Goal: Information Seeking & Learning: Learn about a topic

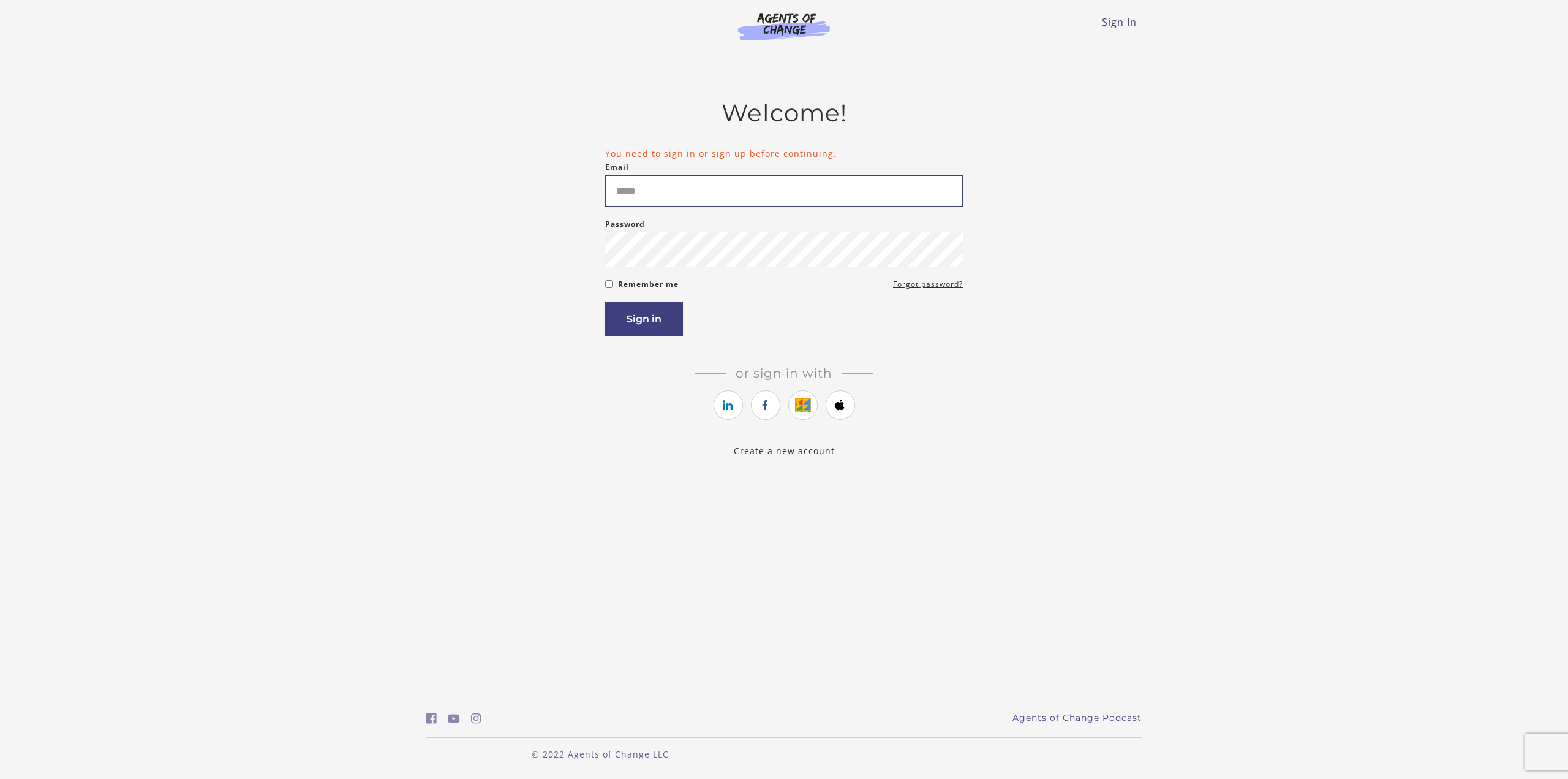
click at [693, 192] on input "Email" at bounding box center [784, 191] width 357 height 32
type input "**********"
click at [605, 302] on button "Sign in" at bounding box center [644, 319] width 78 height 35
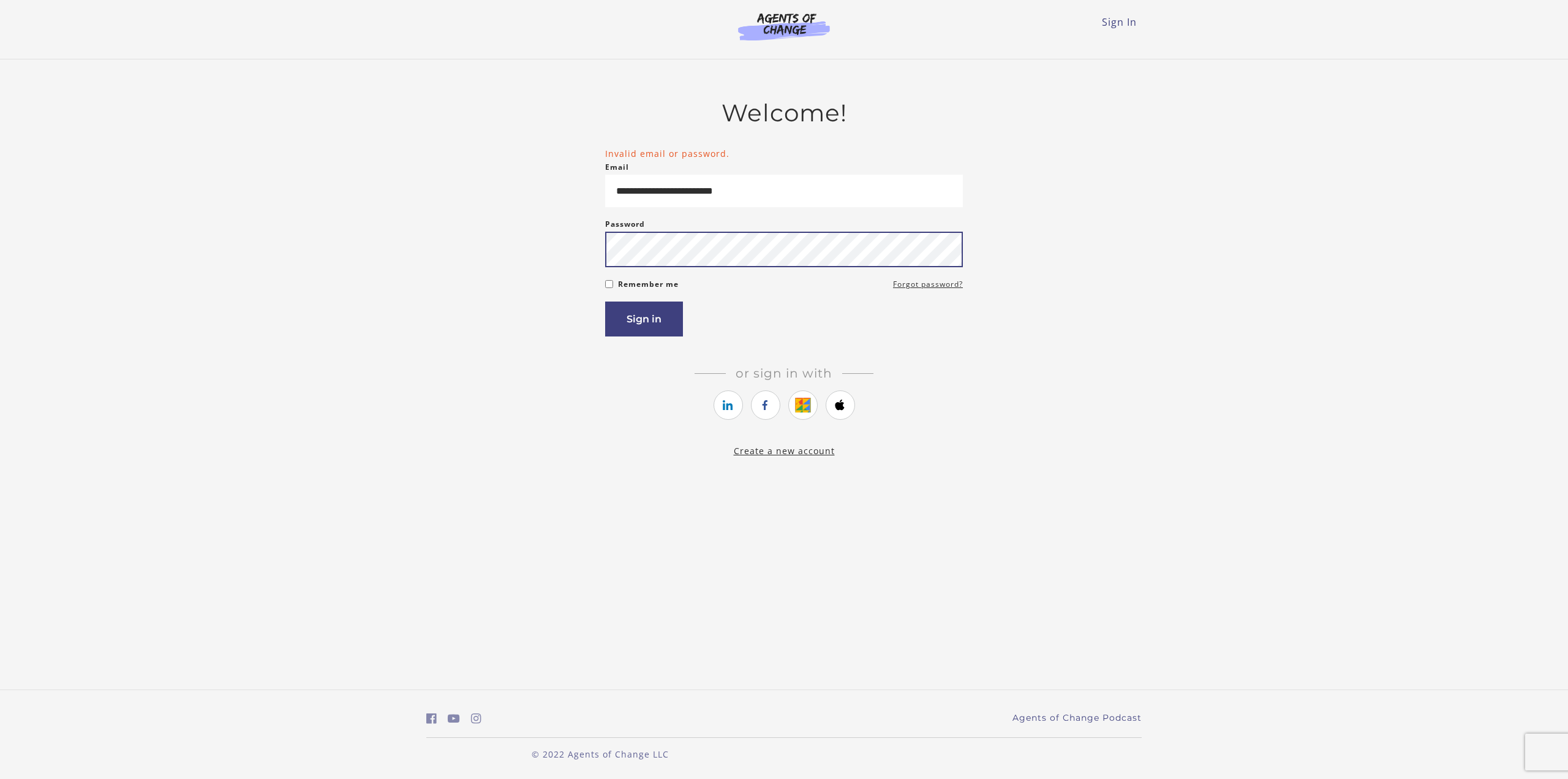
click at [605, 302] on button "Sign in" at bounding box center [644, 319] width 78 height 35
click at [809, 408] on icon "https://courses.thinkific.com/users/auth/google?ss%5Breferral%5D=&ss%5Buser_ret…" at bounding box center [803, 405] width 15 height 15
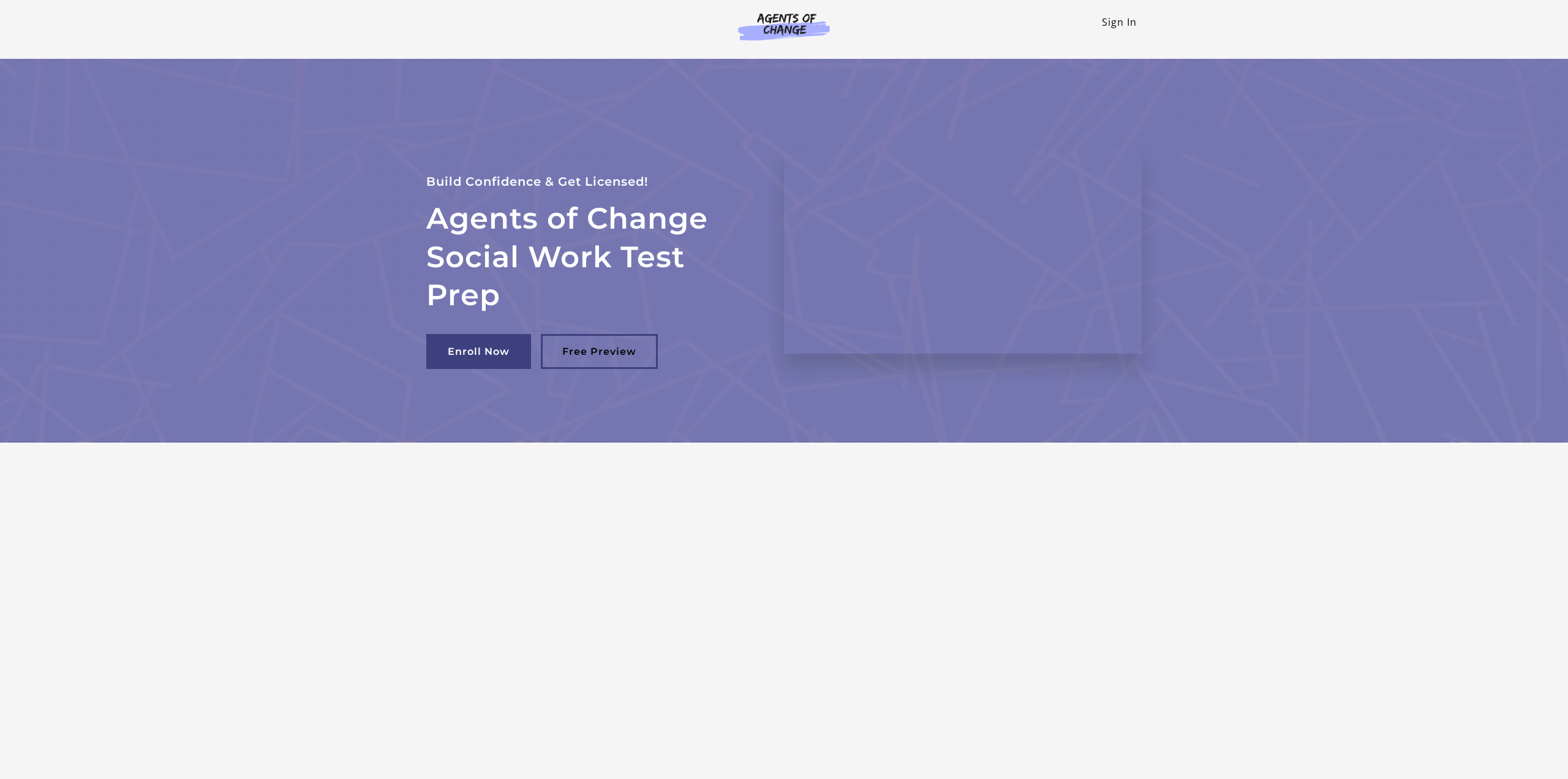
click at [1119, 19] on link "Sign In" at bounding box center [1119, 22] width 35 height 14
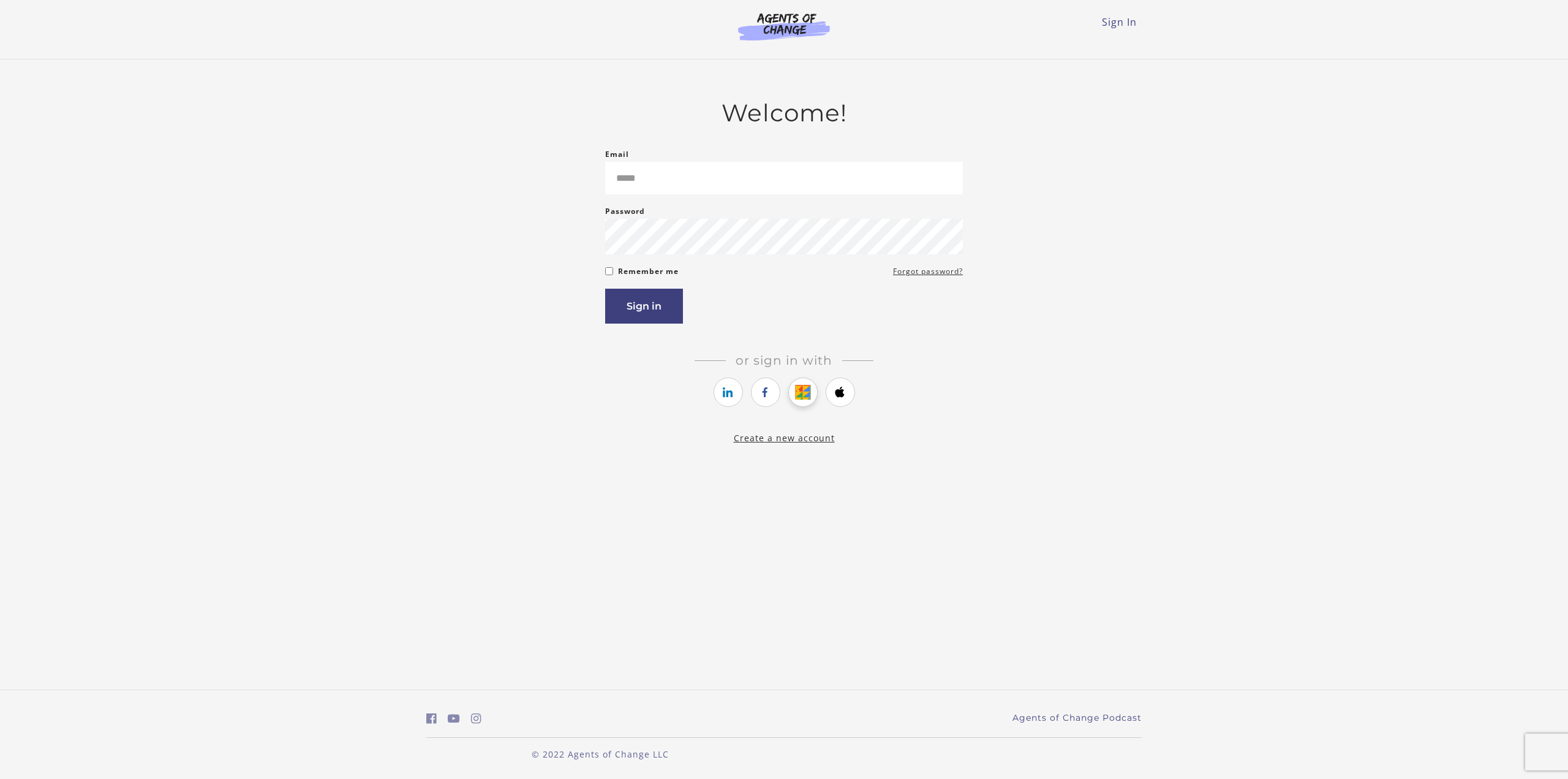
click at [810, 395] on icon "https://courses.thinkific.com/users/auth/google?ss%5Breferral%5D=&ss%5Buser_ret…" at bounding box center [803, 392] width 15 height 15
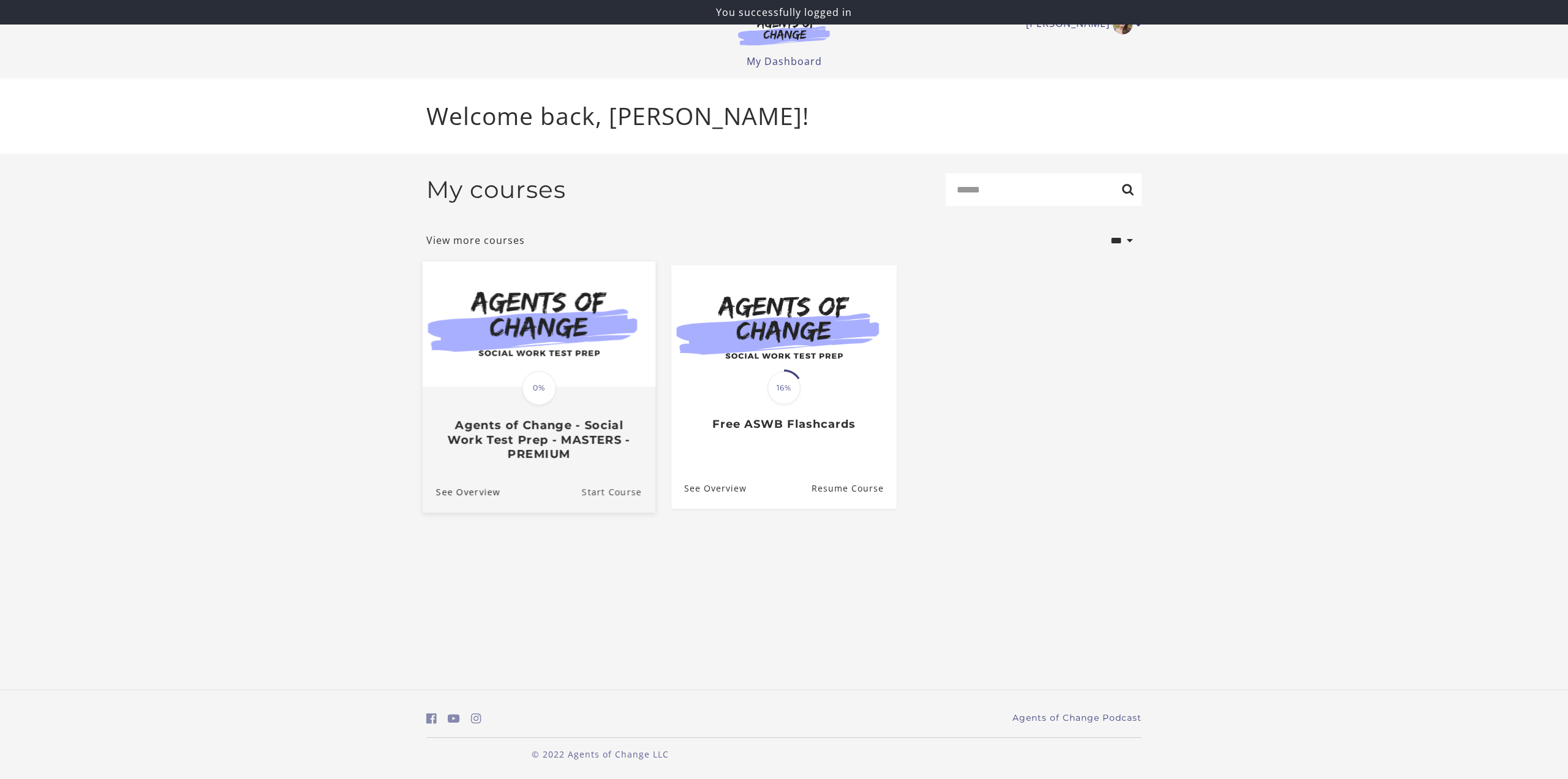
click at [593, 488] on link "Start Course" at bounding box center [618, 491] width 73 height 41
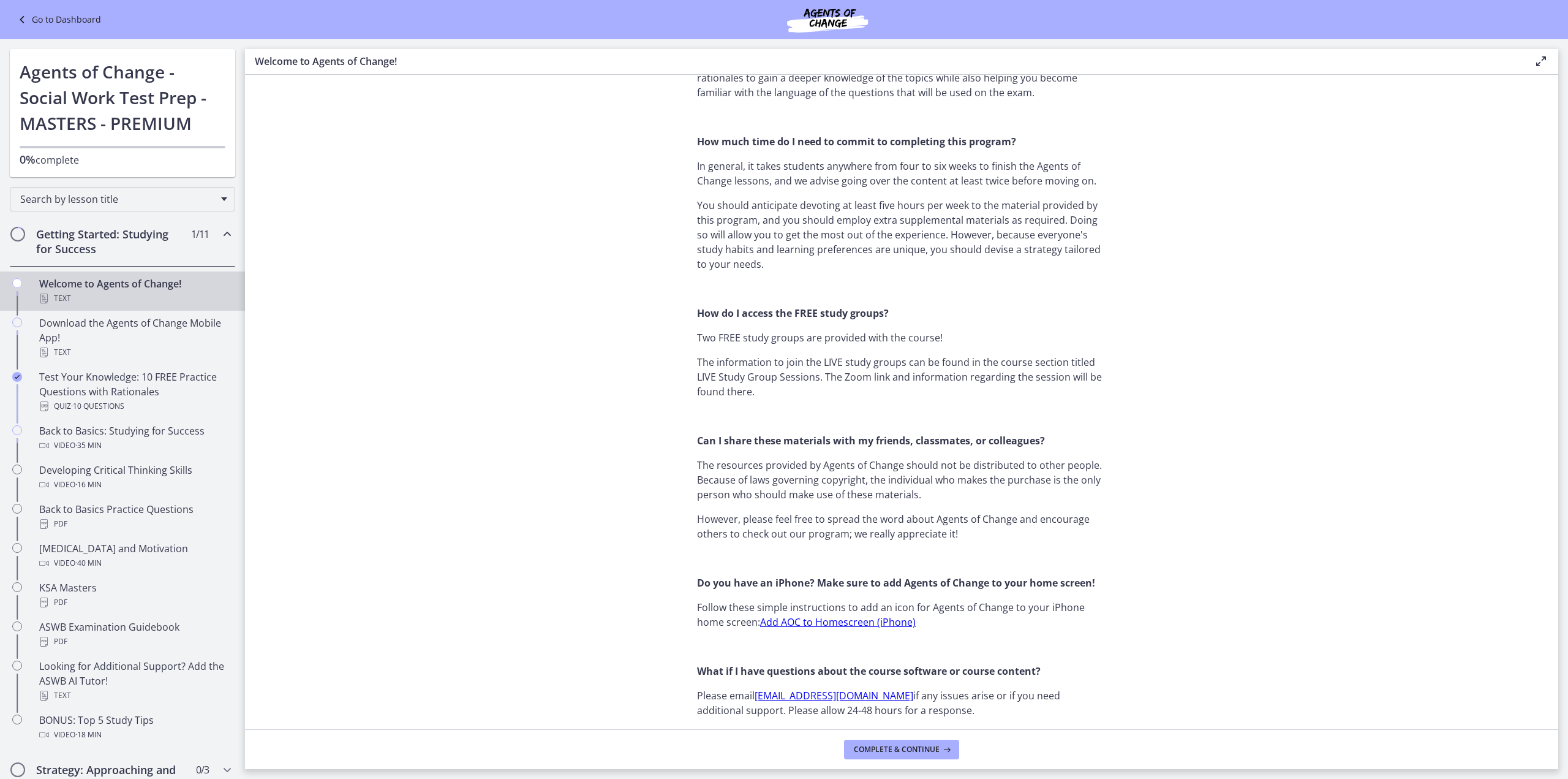
scroll to position [1265, 0]
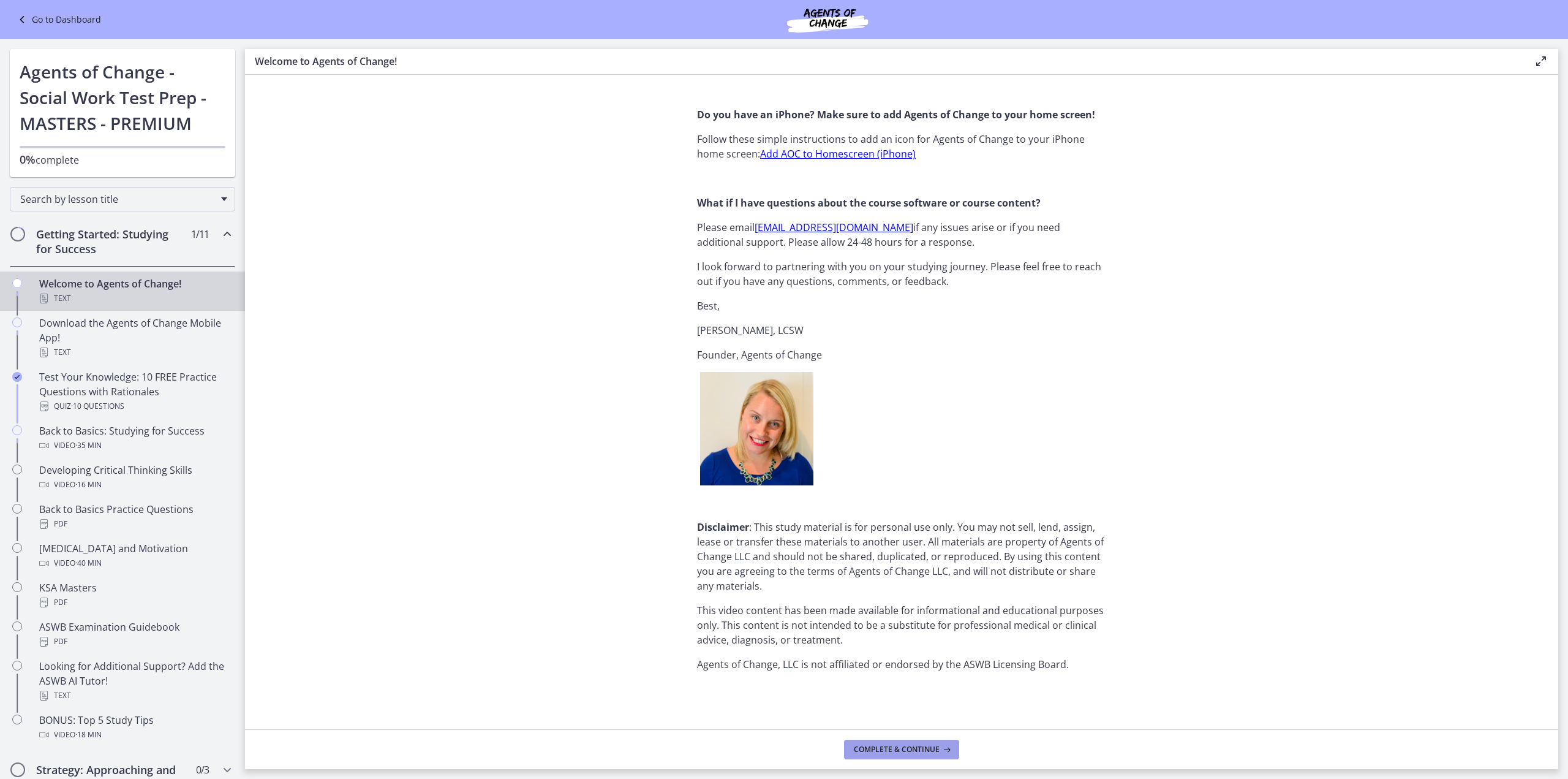
click at [942, 756] on button "Complete & continue" at bounding box center [901, 749] width 115 height 19
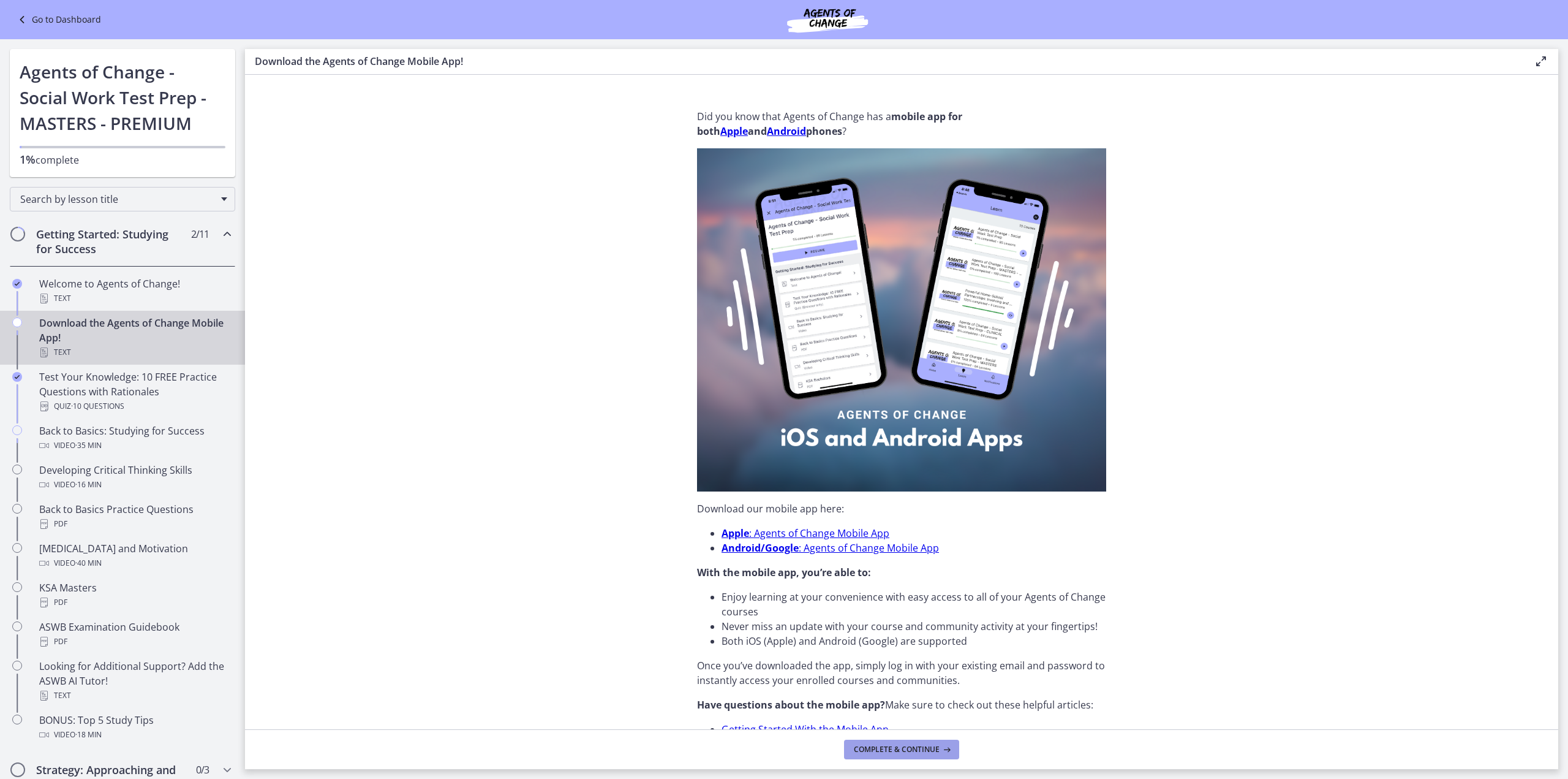
click at [948, 755] on button "Complete & continue" at bounding box center [901, 749] width 115 height 19
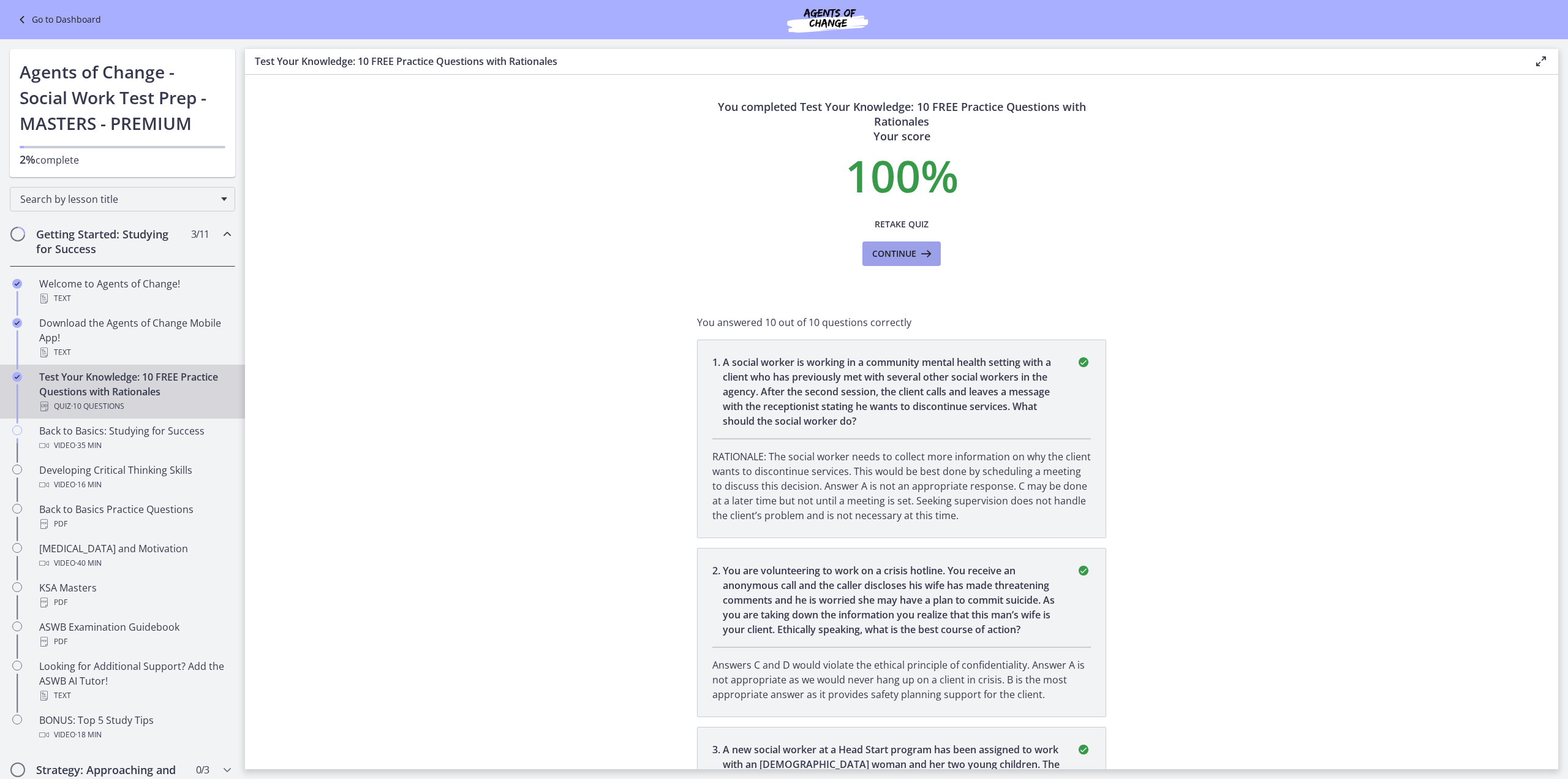
click at [910, 257] on span "Continue" at bounding box center [894, 253] width 44 height 15
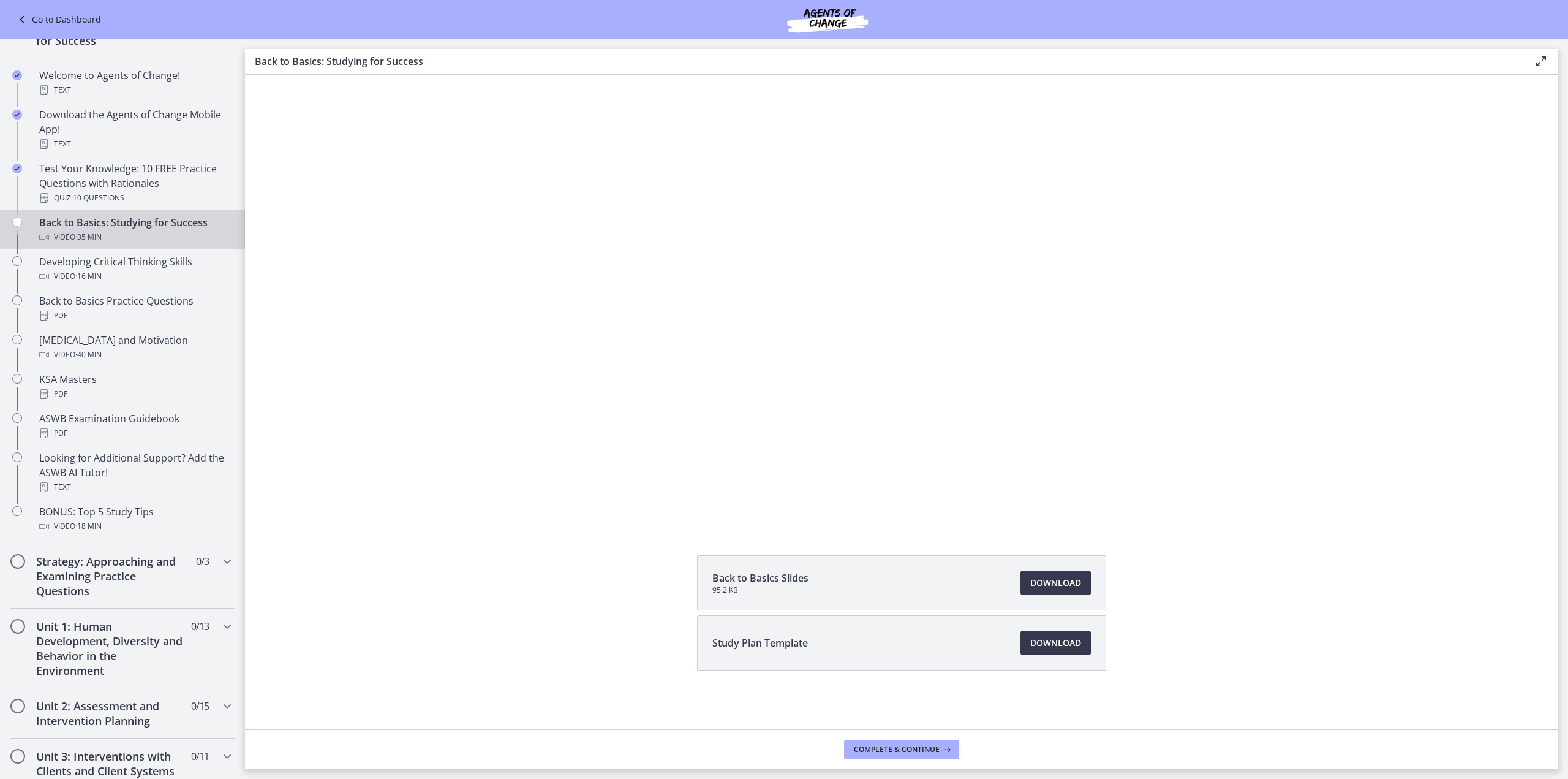
scroll to position [199, 0]
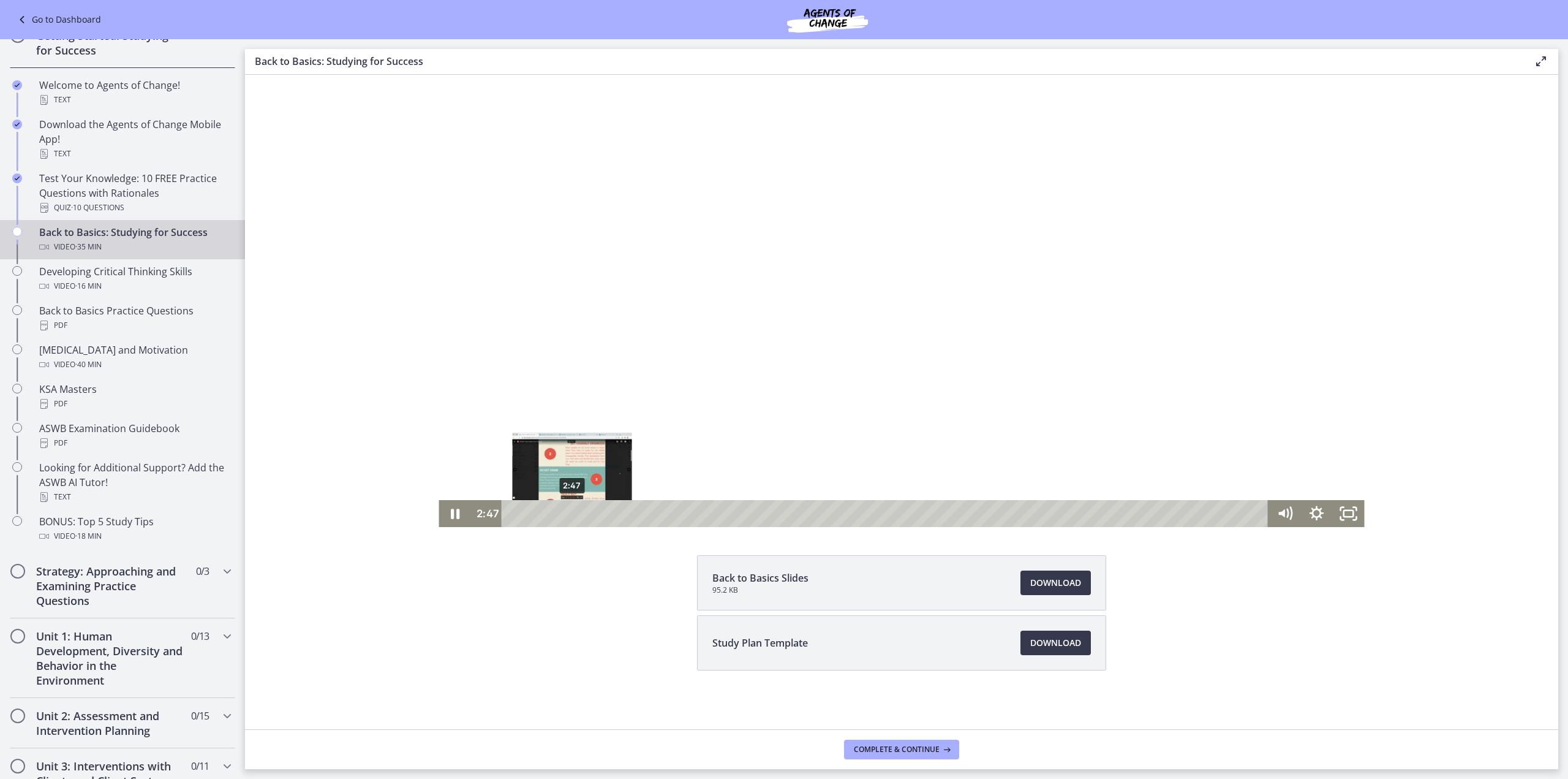
click at [568, 510] on div "2:47" at bounding box center [887, 513] width 747 height 27
click at [608, 511] on div "4:40" at bounding box center [887, 513] width 747 height 27
click at [602, 515] on div "4:25" at bounding box center [887, 513] width 747 height 27
click at [616, 513] on div "5:05" at bounding box center [887, 513] width 747 height 27
click at [648, 516] on div "6:30" at bounding box center [887, 513] width 747 height 27
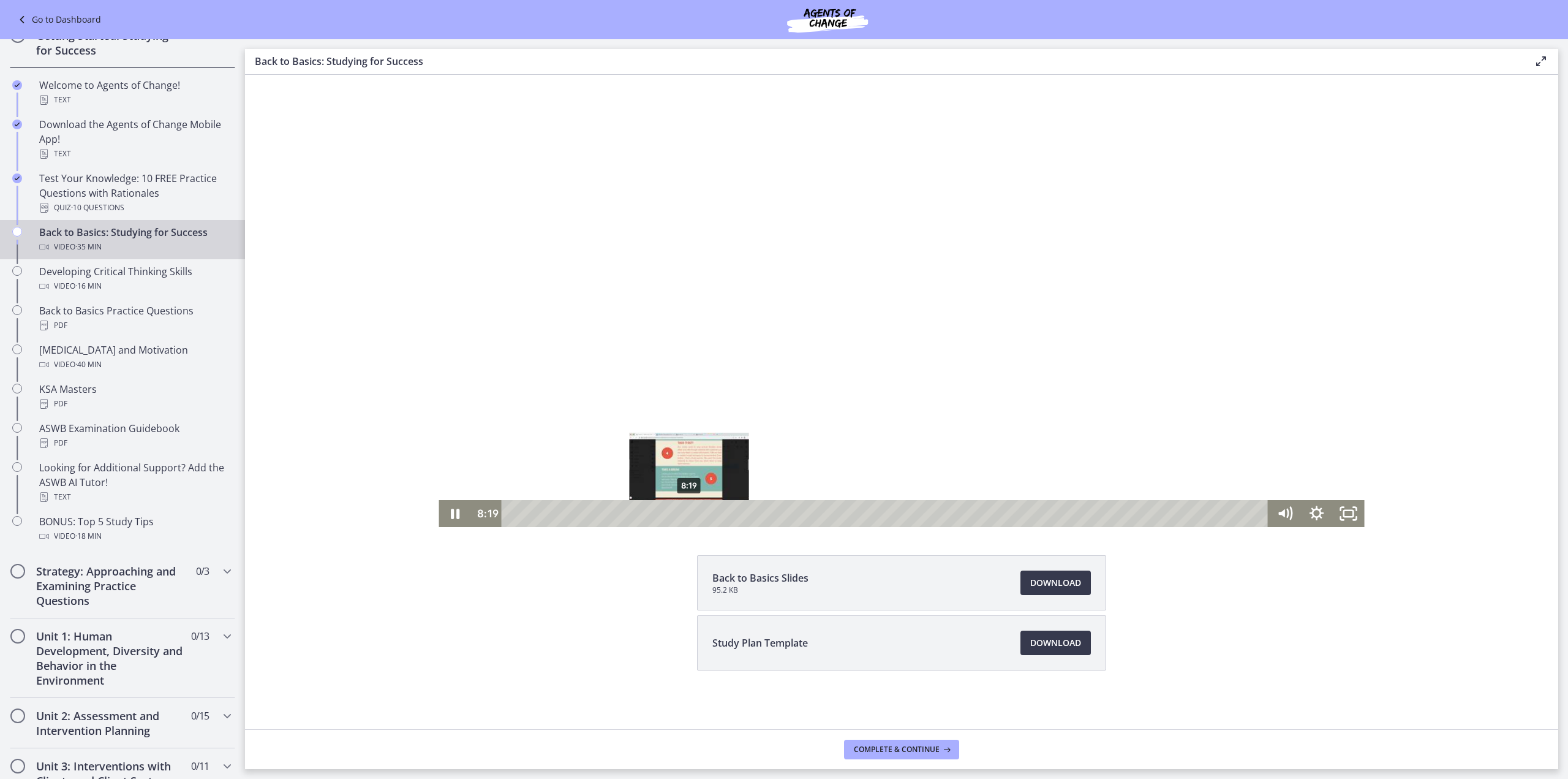
click at [685, 511] on div "8:19" at bounding box center [887, 513] width 747 height 27
click at [727, 510] on div "10:19" at bounding box center [887, 513] width 747 height 27
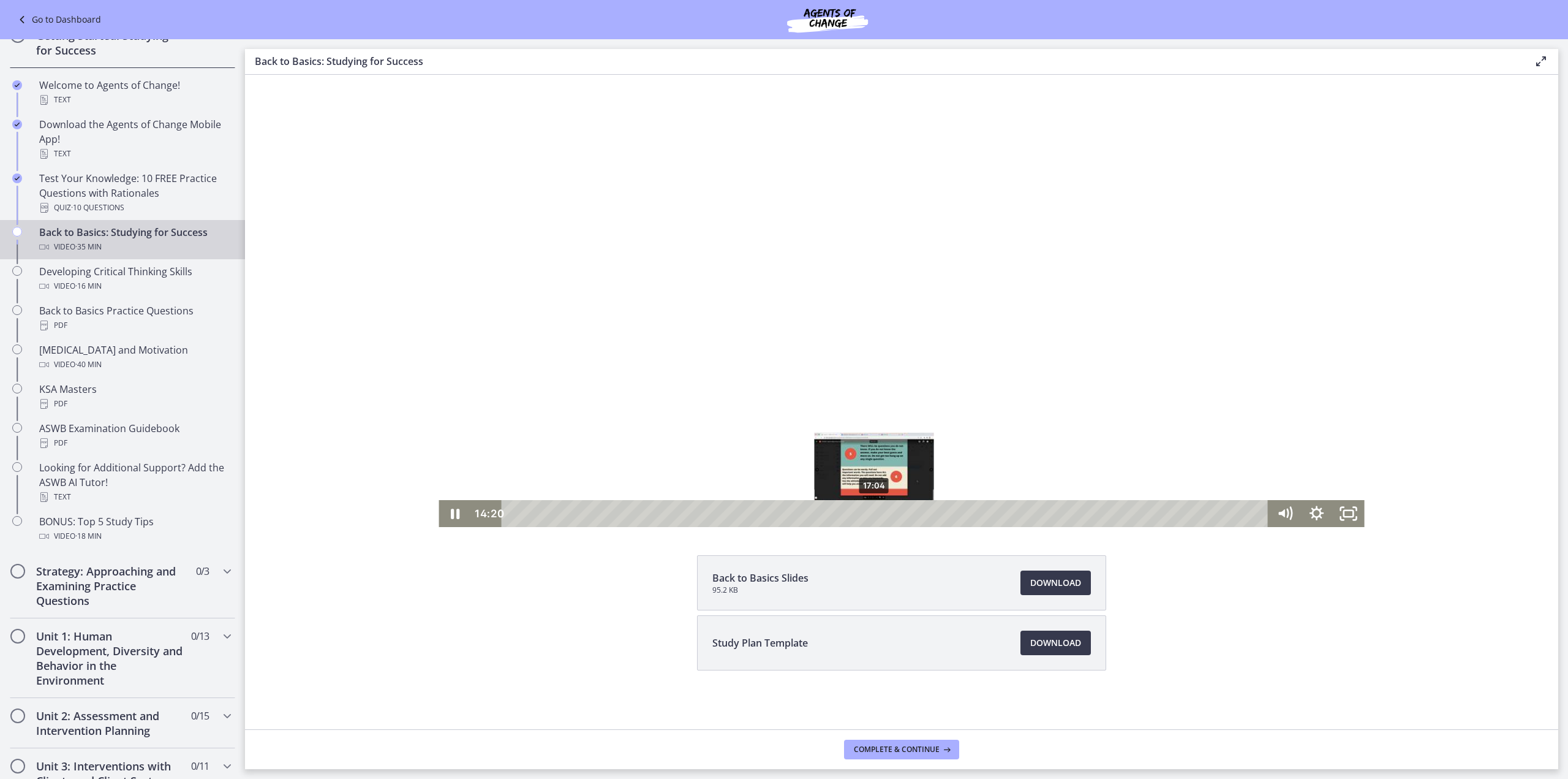
click at [870, 512] on div "17:04" at bounding box center [887, 513] width 747 height 27
click at [931, 509] on div "19:58" at bounding box center [887, 513] width 747 height 27
click at [938, 509] on div "20:17" at bounding box center [887, 513] width 747 height 27
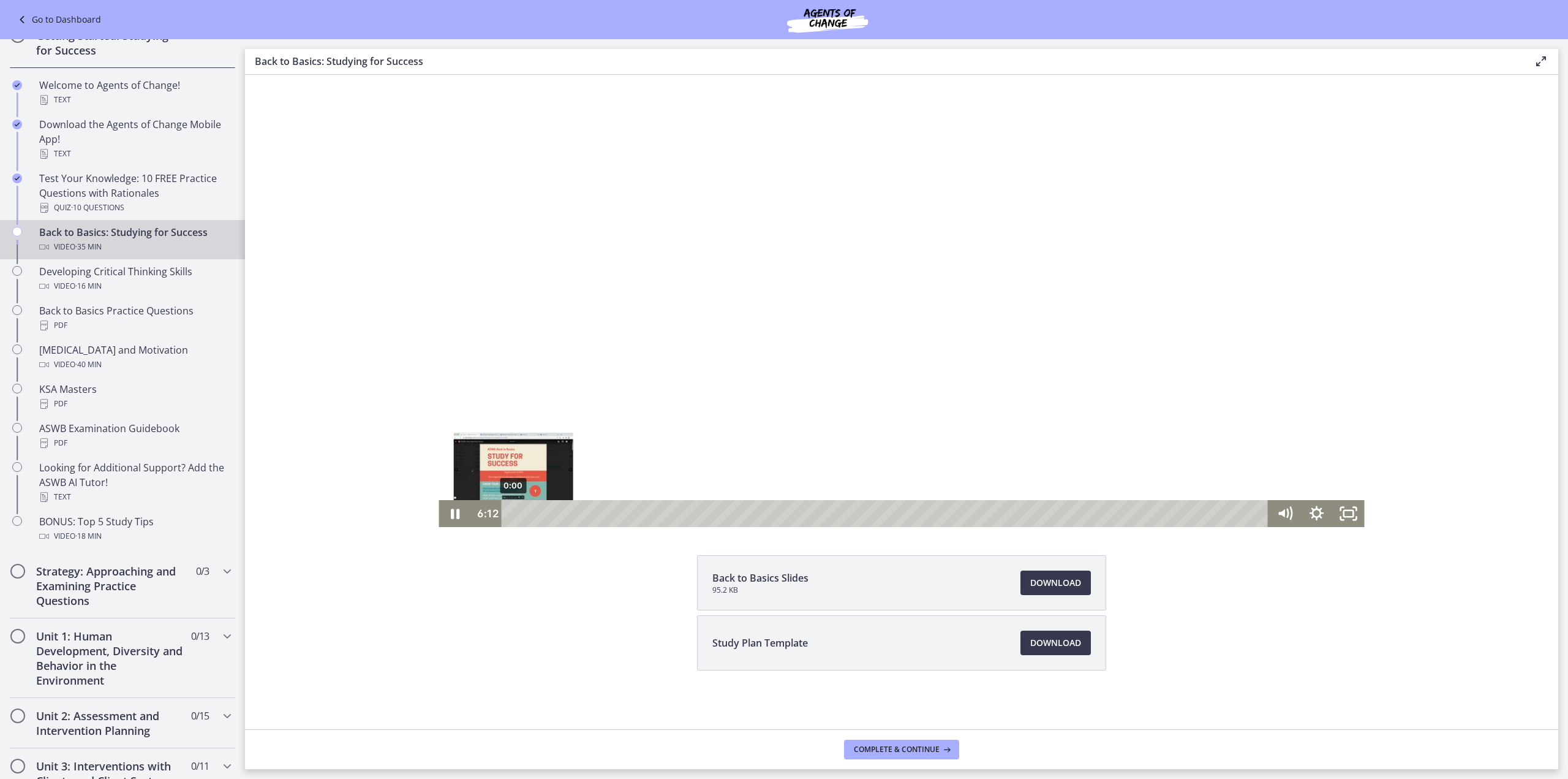
click at [513, 511] on div "0:00" at bounding box center [887, 513] width 747 height 27
click at [554, 512] on div "2:07" at bounding box center [887, 513] width 747 height 27
click at [517, 513] on div "0:23" at bounding box center [887, 513] width 747 height 27
click at [539, 513] on div "1:27" at bounding box center [887, 513] width 747 height 27
click at [557, 513] on div "2:16" at bounding box center [887, 513] width 747 height 27
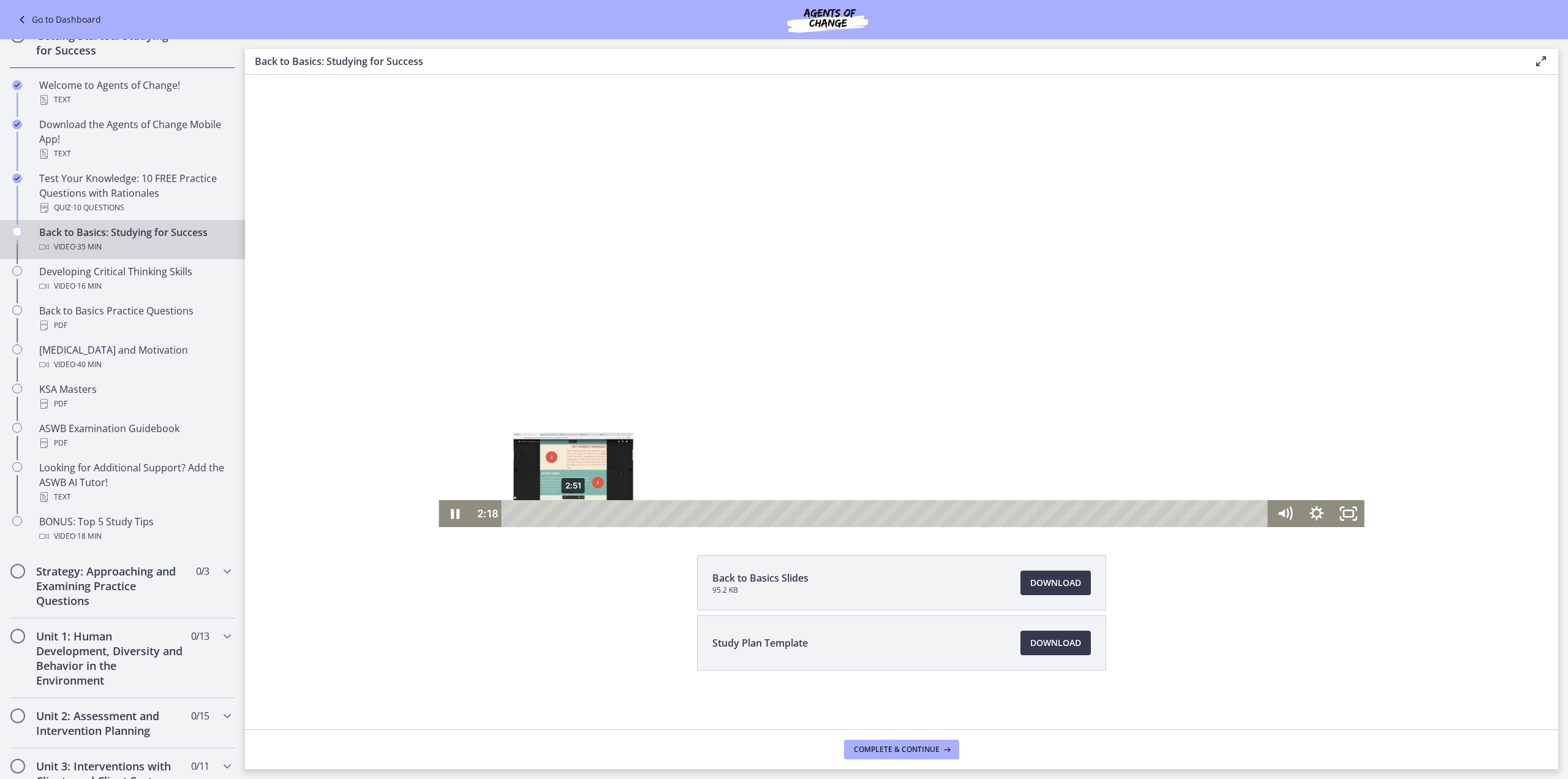
click at [569, 512] on div "2:51" at bounding box center [887, 513] width 747 height 27
click at [591, 511] on div "3:55" at bounding box center [887, 513] width 747 height 27
click at [609, 510] on div "4:44" at bounding box center [887, 513] width 747 height 27
click at [626, 512] on div "5:29" at bounding box center [887, 513] width 747 height 27
click at [660, 512] on div "Playbar" at bounding box center [665, 514] width 9 height 9
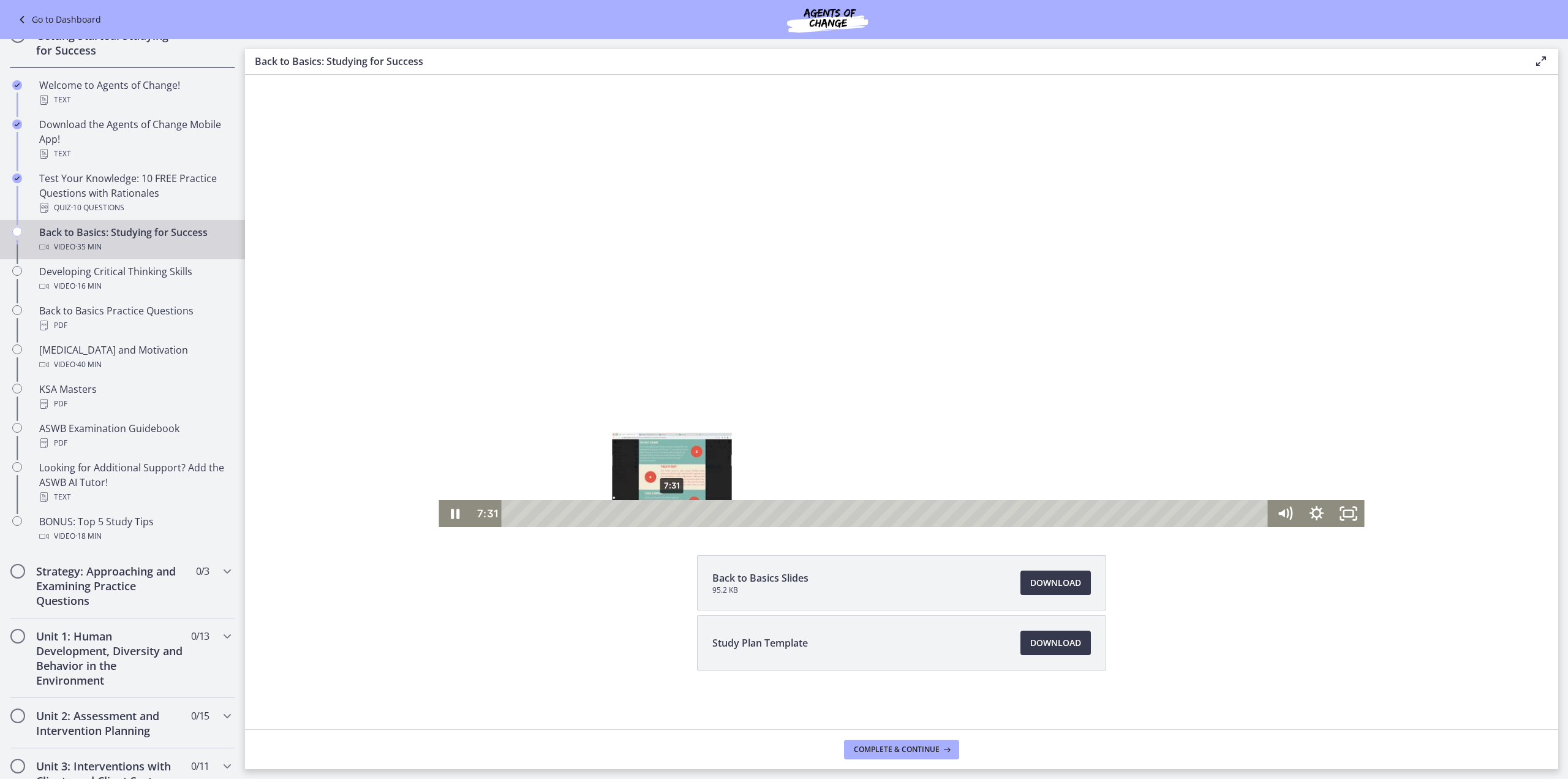
click at [668, 512] on div "7:31" at bounding box center [887, 513] width 747 height 27
click at [676, 513] on div "7:53" at bounding box center [887, 513] width 747 height 27
click at [688, 513] on div "8:28" at bounding box center [887, 513] width 747 height 27
click at [701, 513] on div "9:05" at bounding box center [887, 513] width 747 height 27
click at [713, 513] on div "9:39" at bounding box center [887, 513] width 747 height 27
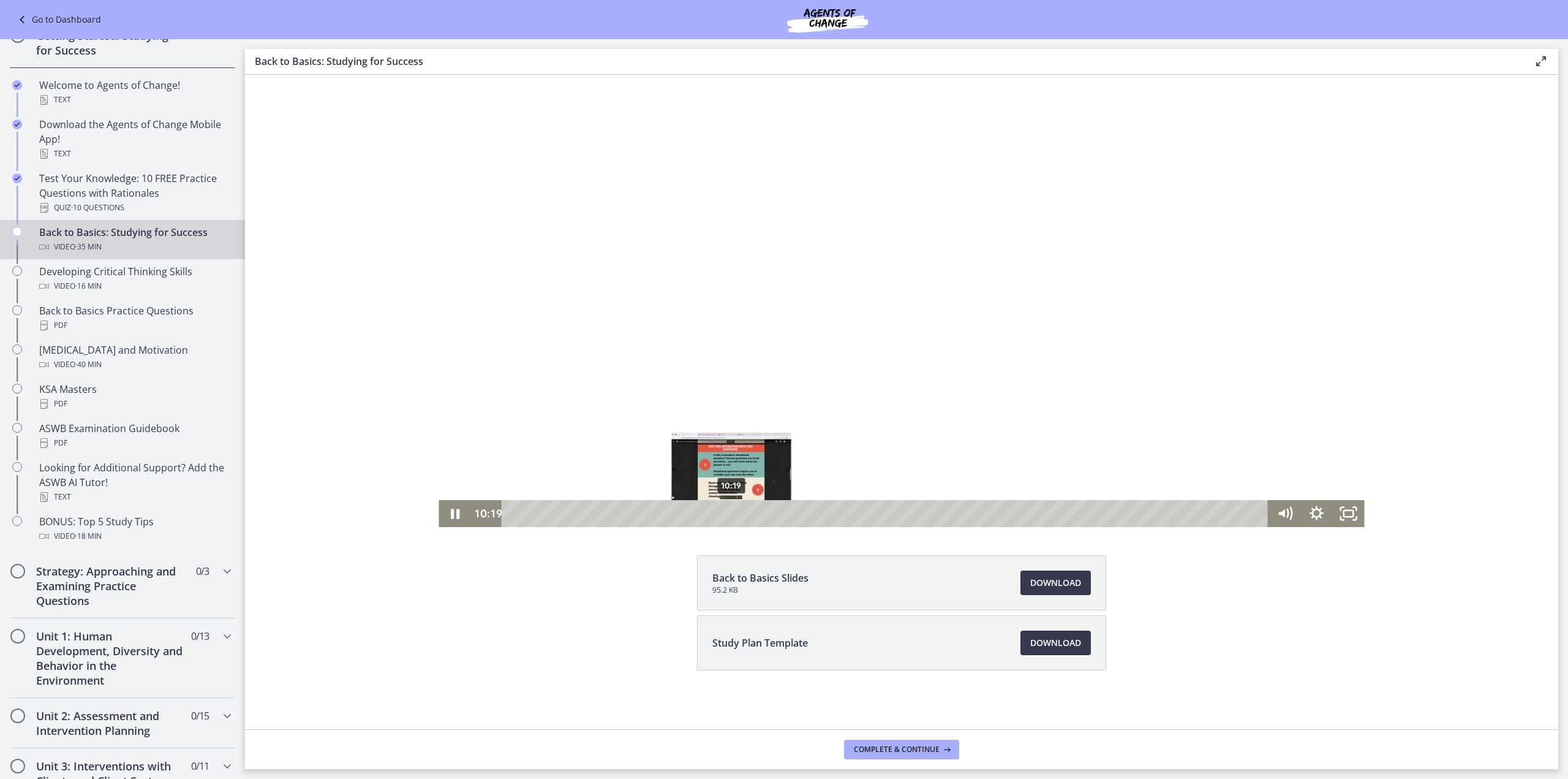
click at [727, 513] on div "10:19" at bounding box center [887, 513] width 747 height 27
click at [743, 514] on div "11:03" at bounding box center [887, 513] width 747 height 27
click at [753, 513] on div "11:34" at bounding box center [887, 513] width 747 height 27
click at [779, 513] on div "12:45" at bounding box center [887, 513] width 747 height 27
click at [795, 513] on div "13:32" at bounding box center [887, 513] width 747 height 27
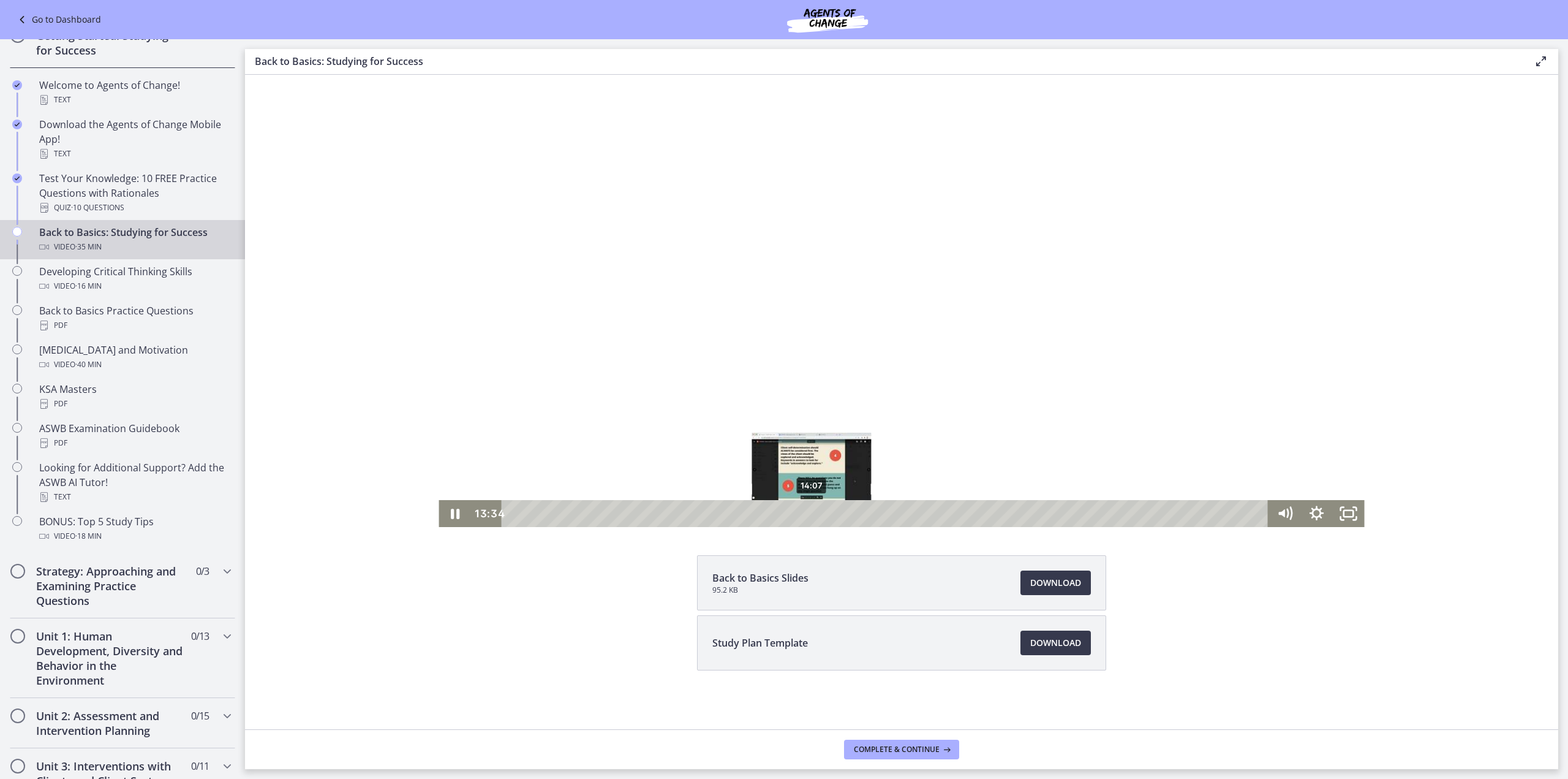
click at [807, 513] on div "14:07" at bounding box center [887, 513] width 747 height 27
click at [829, 511] on div "15:08" at bounding box center [887, 513] width 747 height 27
click at [838, 511] on div "15:36" at bounding box center [887, 513] width 747 height 27
click at [847, 513] on div "16:00" at bounding box center [887, 513] width 747 height 27
click at [865, 511] on div "16:51" at bounding box center [887, 513] width 747 height 27
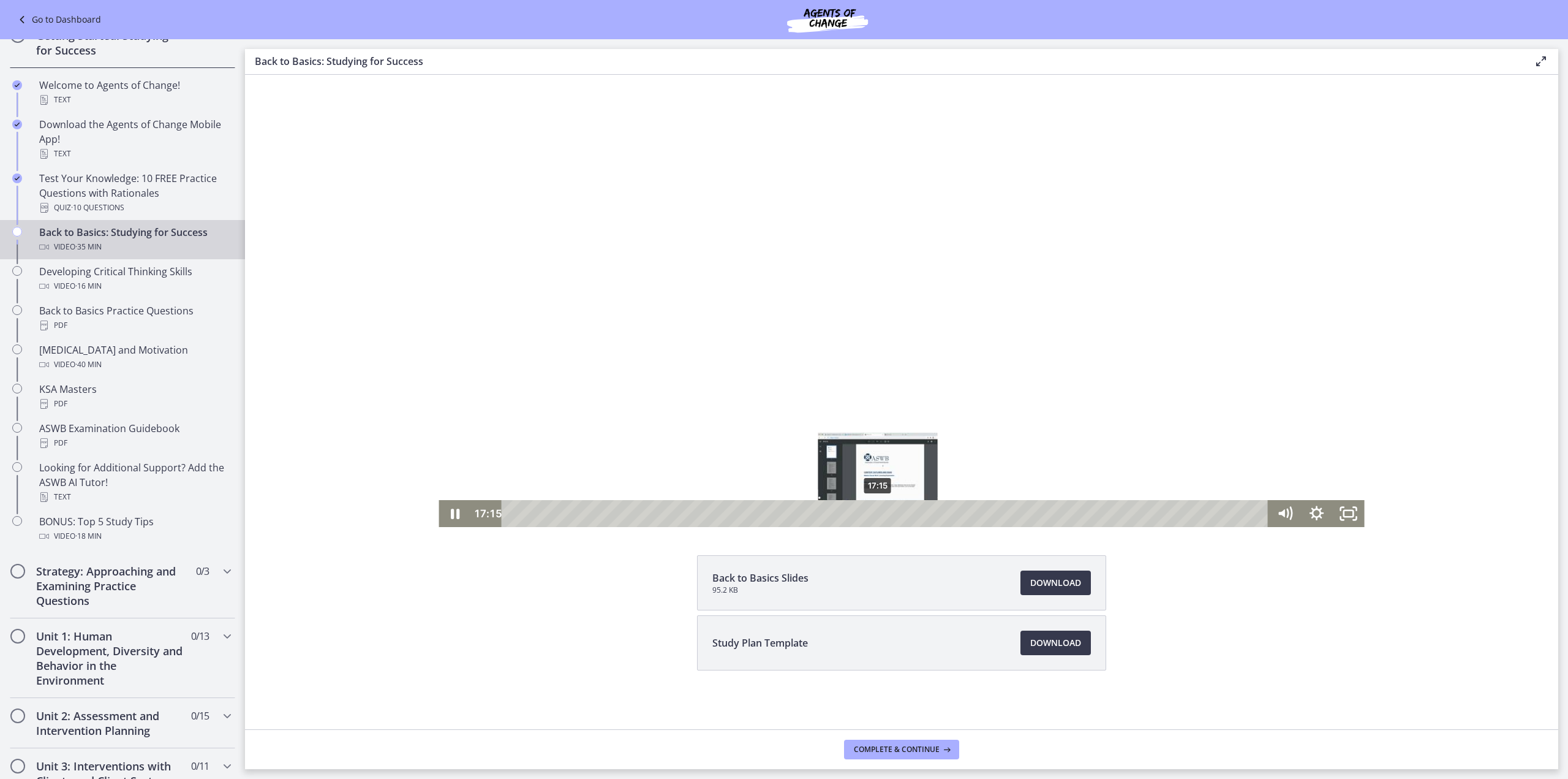
click at [874, 513] on div "17:15" at bounding box center [887, 513] width 747 height 27
click at [869, 510] on div "17:01" at bounding box center [887, 513] width 747 height 27
click at [874, 510] on div "17:15" at bounding box center [887, 513] width 747 height 27
click at [883, 513] on div "17:41" at bounding box center [887, 513] width 747 height 27
click at [895, 511] on div "18:16" at bounding box center [887, 513] width 747 height 27
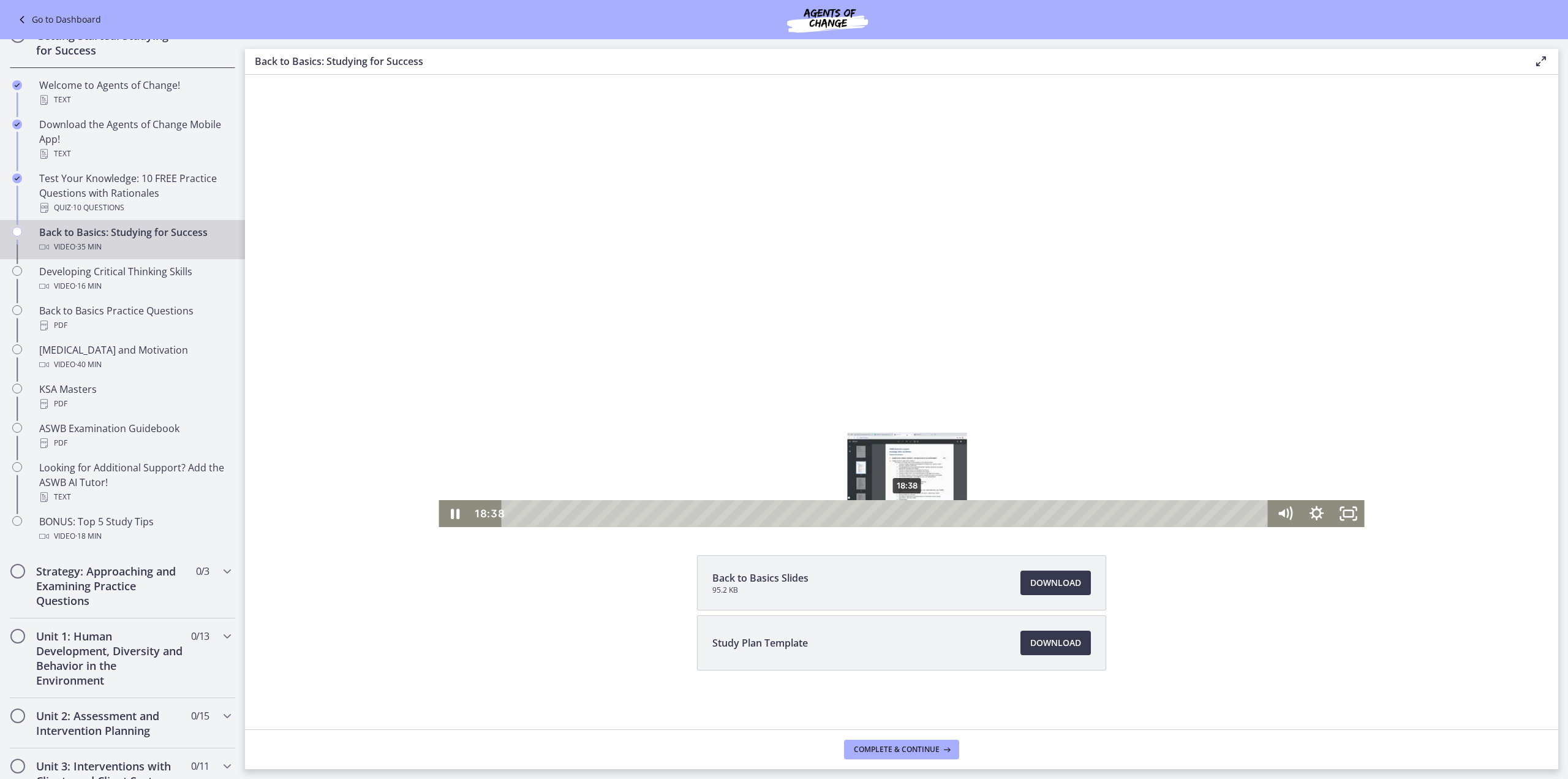
click at [903, 513] on div "18:38" at bounding box center [887, 513] width 747 height 27
click at [912, 513] on div "19:04" at bounding box center [887, 513] width 747 height 27
click at [901, 514] on div "18:35" at bounding box center [887, 513] width 747 height 27
click at [908, 517] on div "18:52" at bounding box center [887, 513] width 747 height 27
click at [917, 512] on div "Playbar" at bounding box center [919, 514] width 9 height 9
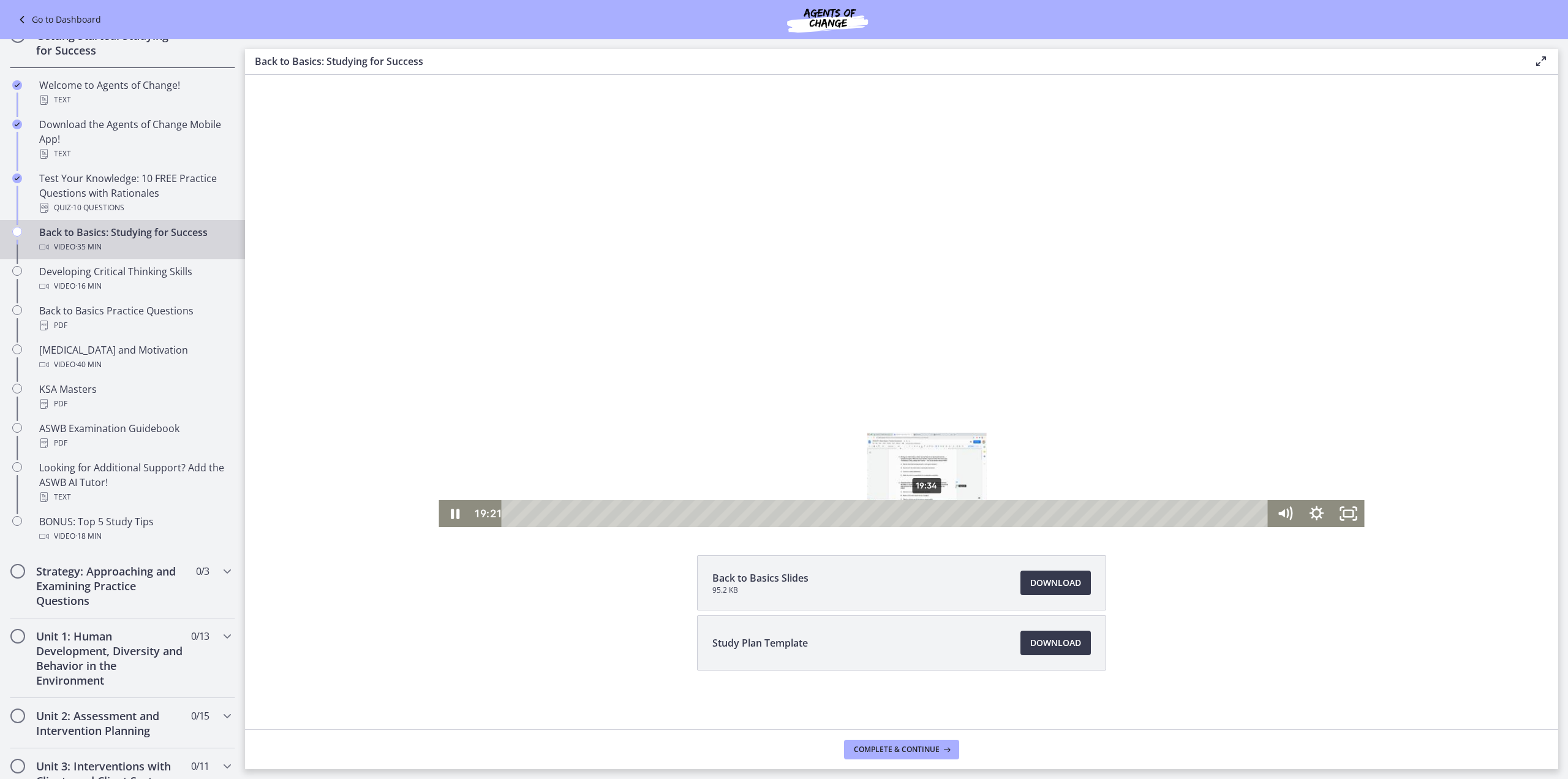
click at [923, 513] on div "19:34" at bounding box center [887, 513] width 747 height 27
click at [923, 513] on div "Playbar" at bounding box center [928, 514] width 9 height 9
click at [920, 513] on div "Playbar" at bounding box center [924, 514] width 9 height 9
click at [924, 513] on div "19:39" at bounding box center [887, 513] width 747 height 27
click at [930, 513] on div "19:57" at bounding box center [887, 513] width 747 height 27
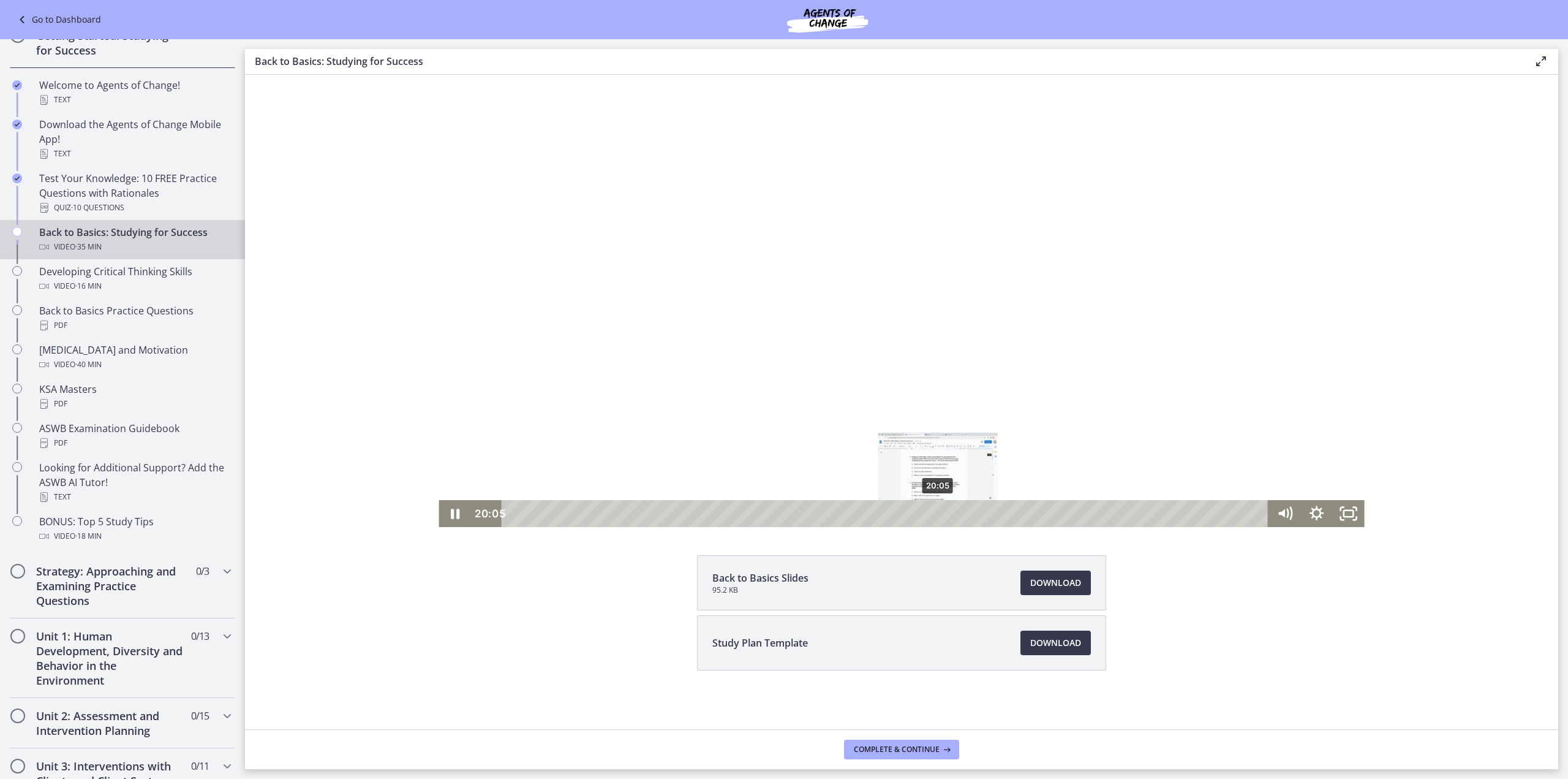
click at [933, 513] on div "Playbar" at bounding box center [937, 514] width 9 height 9
click at [941, 513] on div "20:26" at bounding box center [887, 513] width 747 height 27
click at [947, 513] on div "20:44" at bounding box center [887, 513] width 747 height 27
click at [953, 513] on div "21:01" at bounding box center [887, 513] width 747 height 27
click at [960, 511] on div "21:20" at bounding box center [887, 513] width 747 height 27
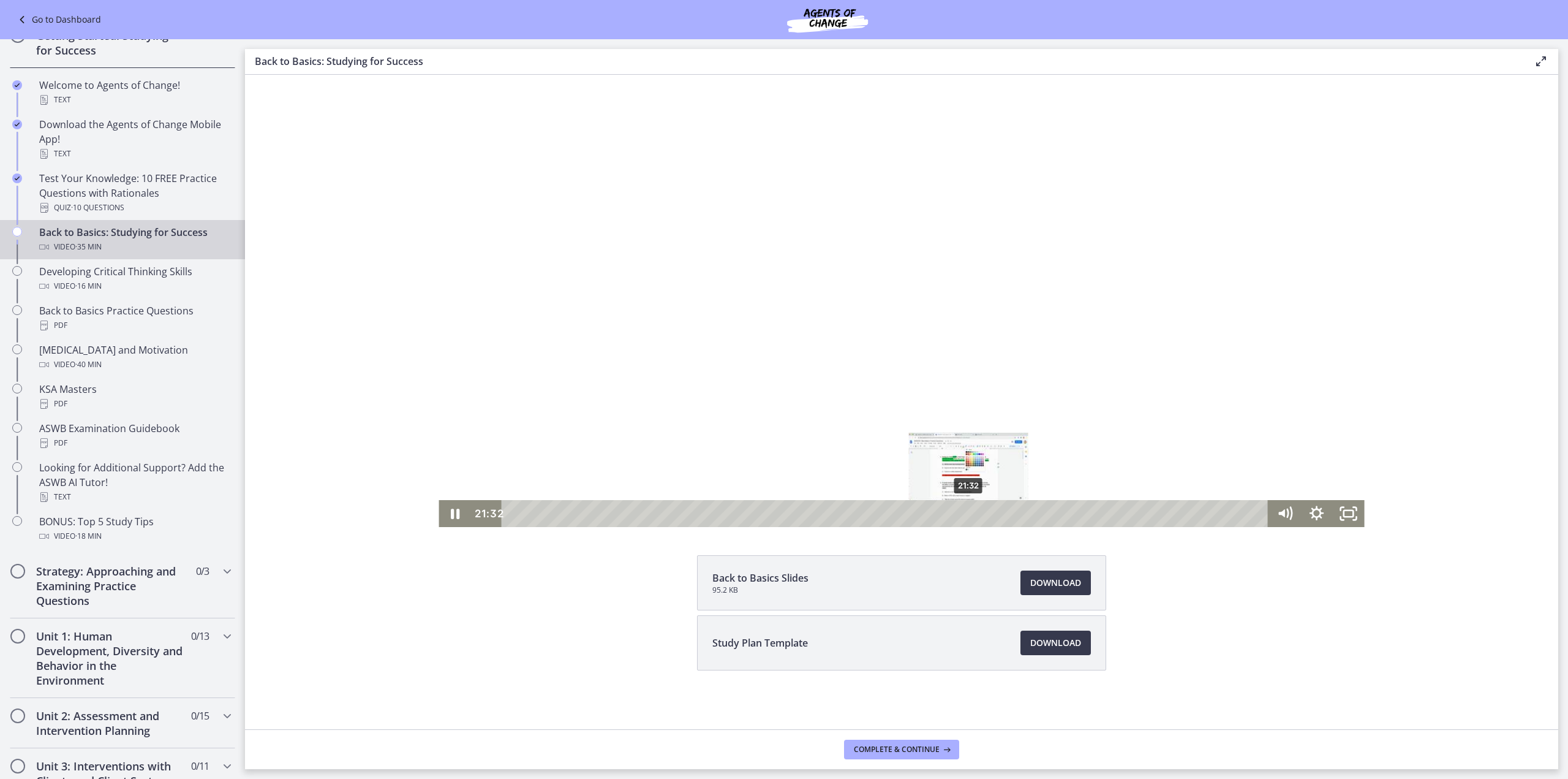
click at [964, 511] on div "Playbar" at bounding box center [968, 514] width 9 height 9
click at [968, 511] on div "21:43" at bounding box center [887, 513] width 747 height 27
click at [1016, 515] on div "24:00" at bounding box center [887, 513] width 747 height 27
click at [1029, 515] on div "24:35" at bounding box center [887, 513] width 747 height 27
click at [782, 289] on div at bounding box center [901, 267] width 926 height 521
